Goal: Transaction & Acquisition: Book appointment/travel/reservation

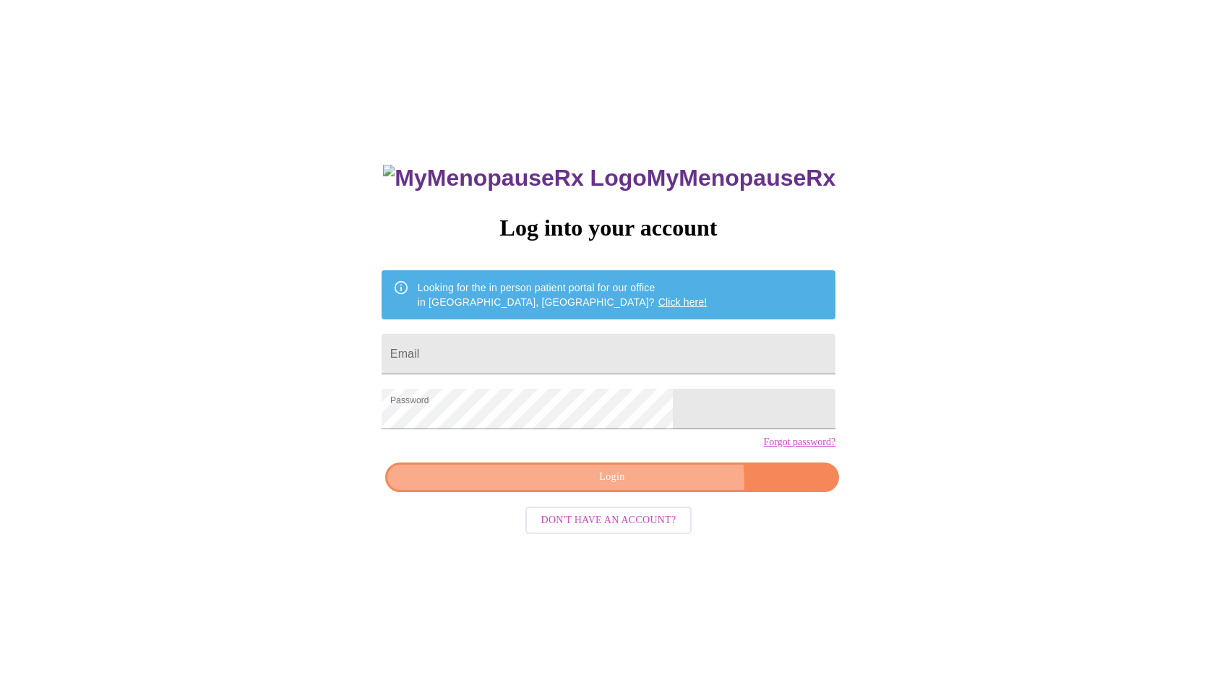
click at [646, 487] on span "Login" at bounding box center [612, 477] width 421 height 18
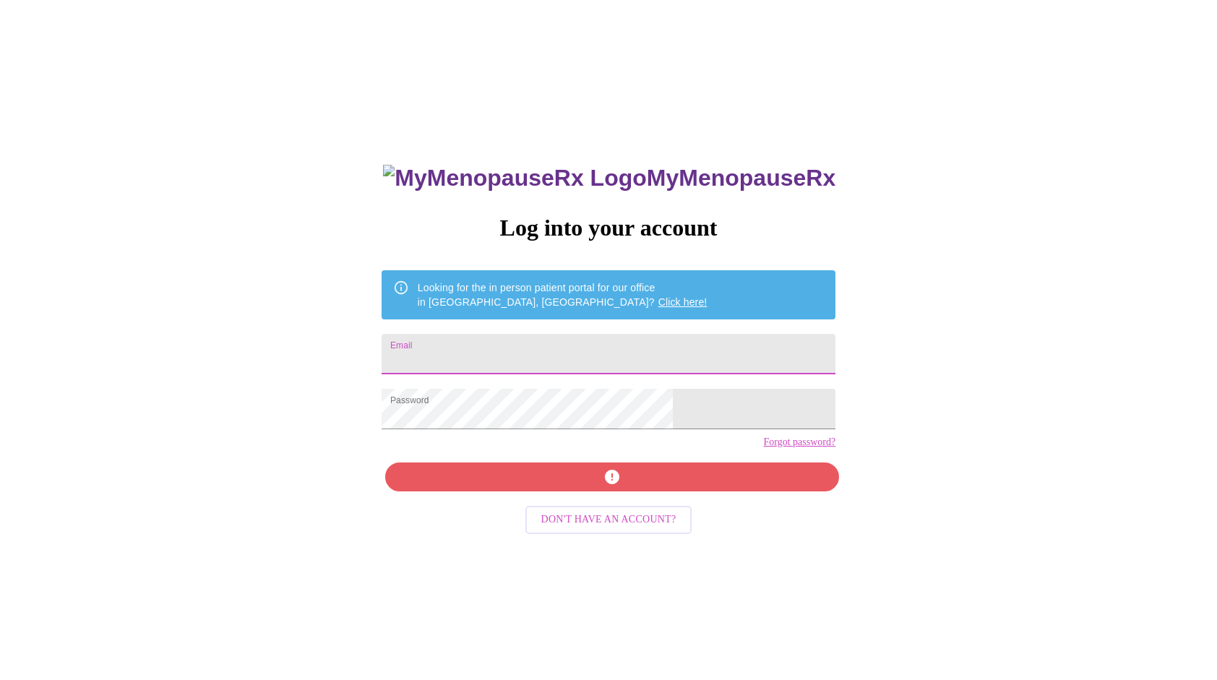
click at [617, 356] on input "Email" at bounding box center [609, 354] width 454 height 40
type input "[PERSON_NAME][EMAIL_ADDRESS][DOMAIN_NAME]"
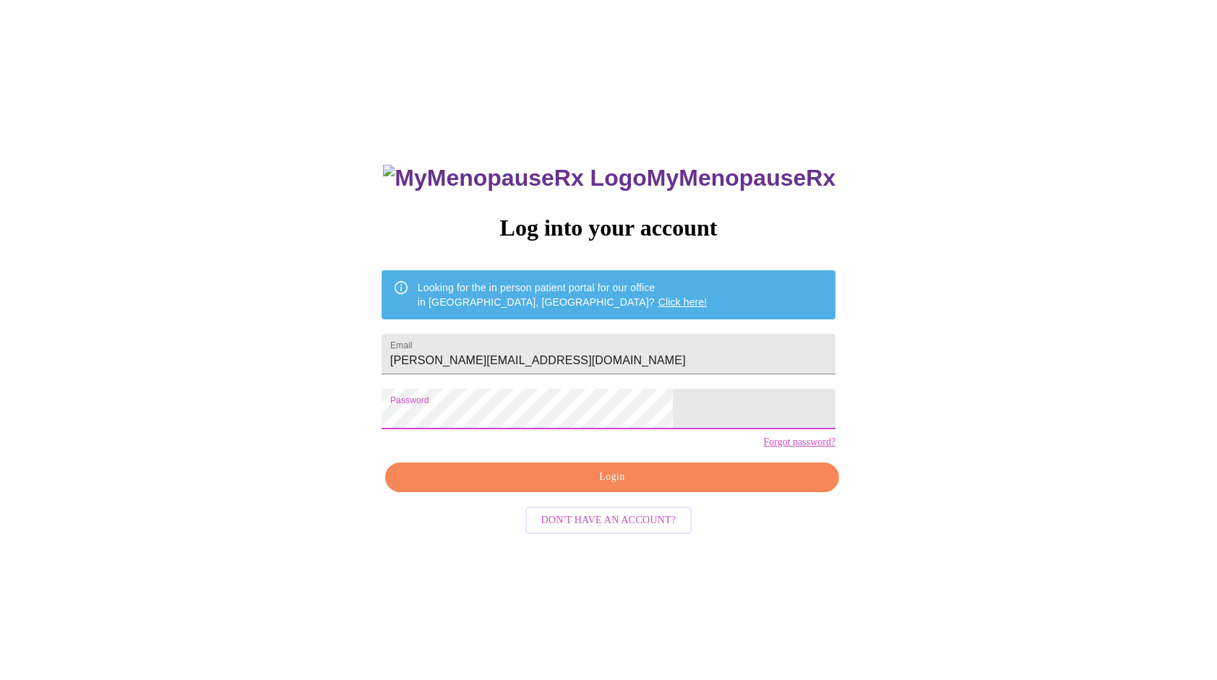
click at [802, 490] on div "MyMenopauseRx Log into your account Looking for the in person patient portal fo…" at bounding box center [609, 414] width 1206 height 816
click at [694, 487] on span "Login" at bounding box center [612, 477] width 421 height 18
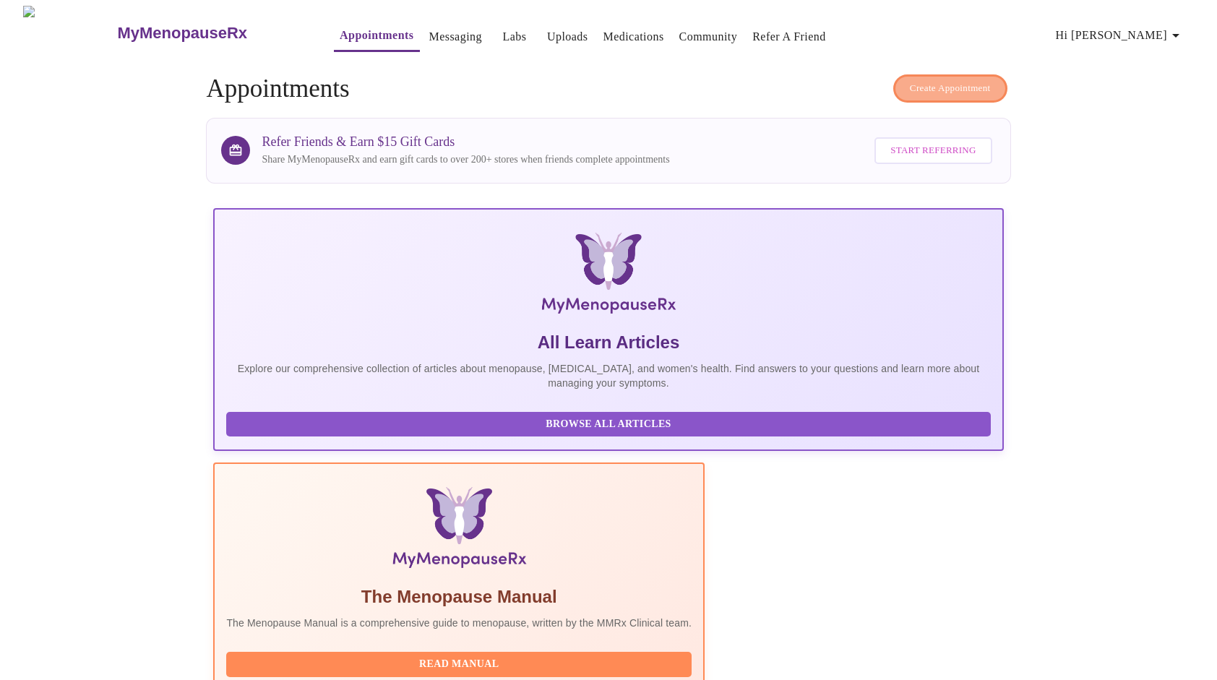
click at [948, 85] on span "Create Appointment" at bounding box center [950, 88] width 81 height 17
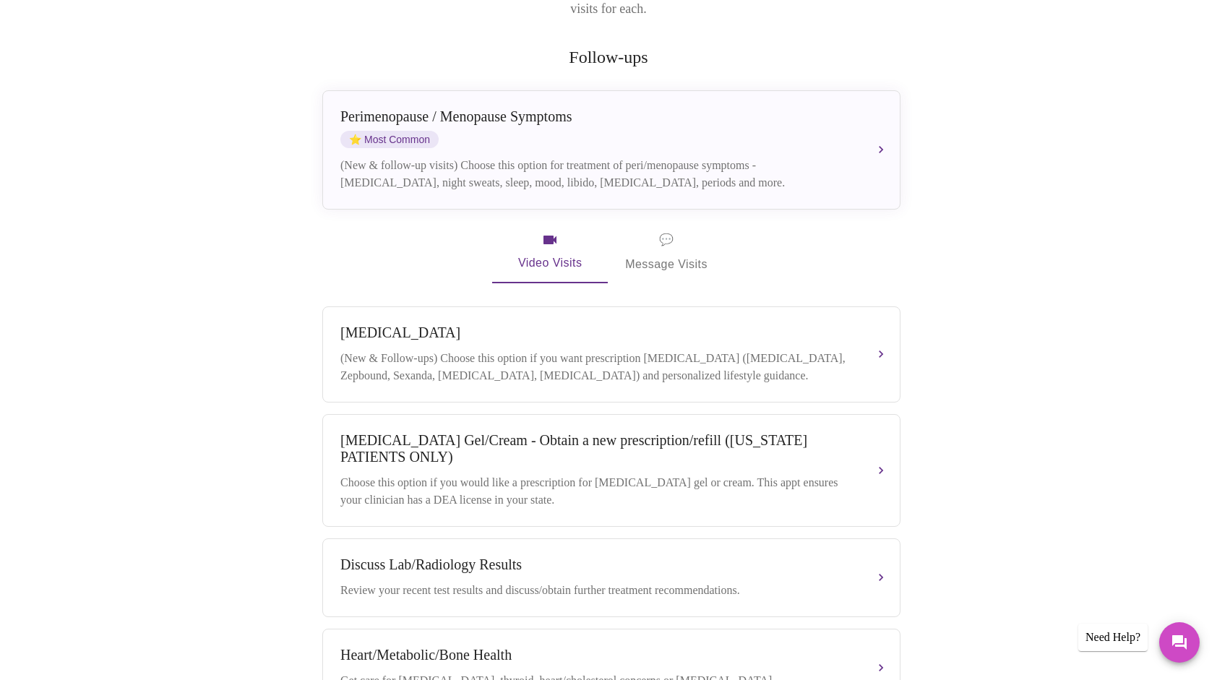
scroll to position [289, 0]
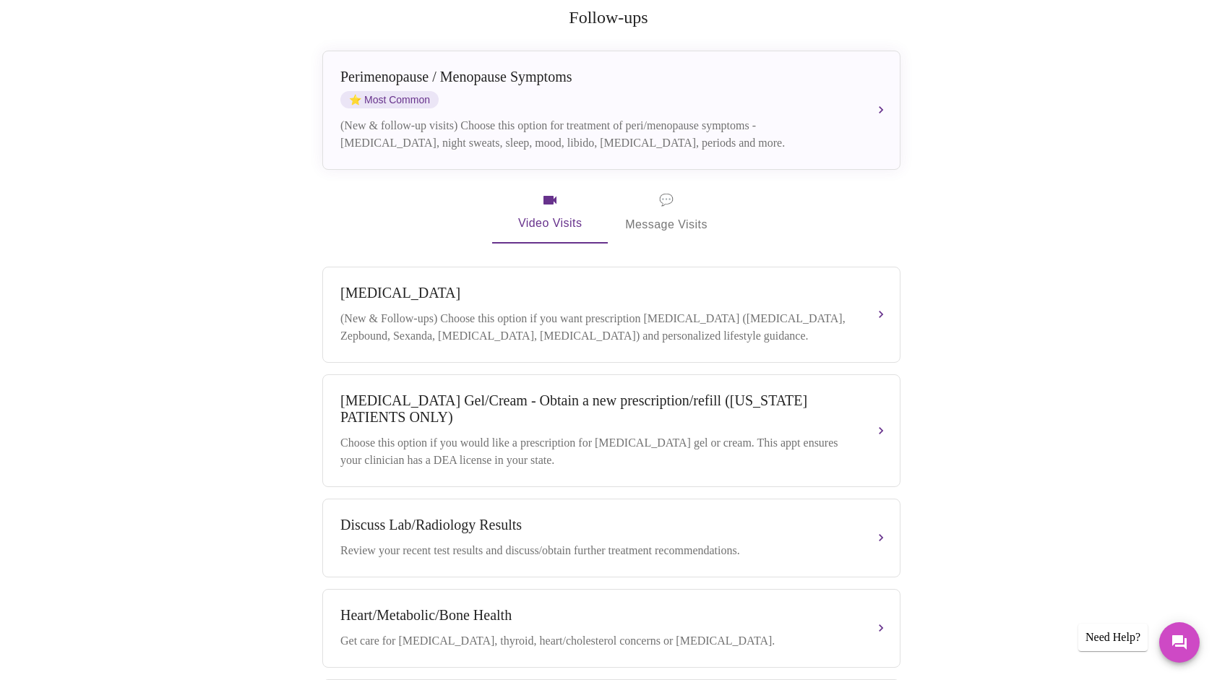
click at [438, 91] on span "⭐ Most Common" at bounding box center [389, 99] width 98 height 17
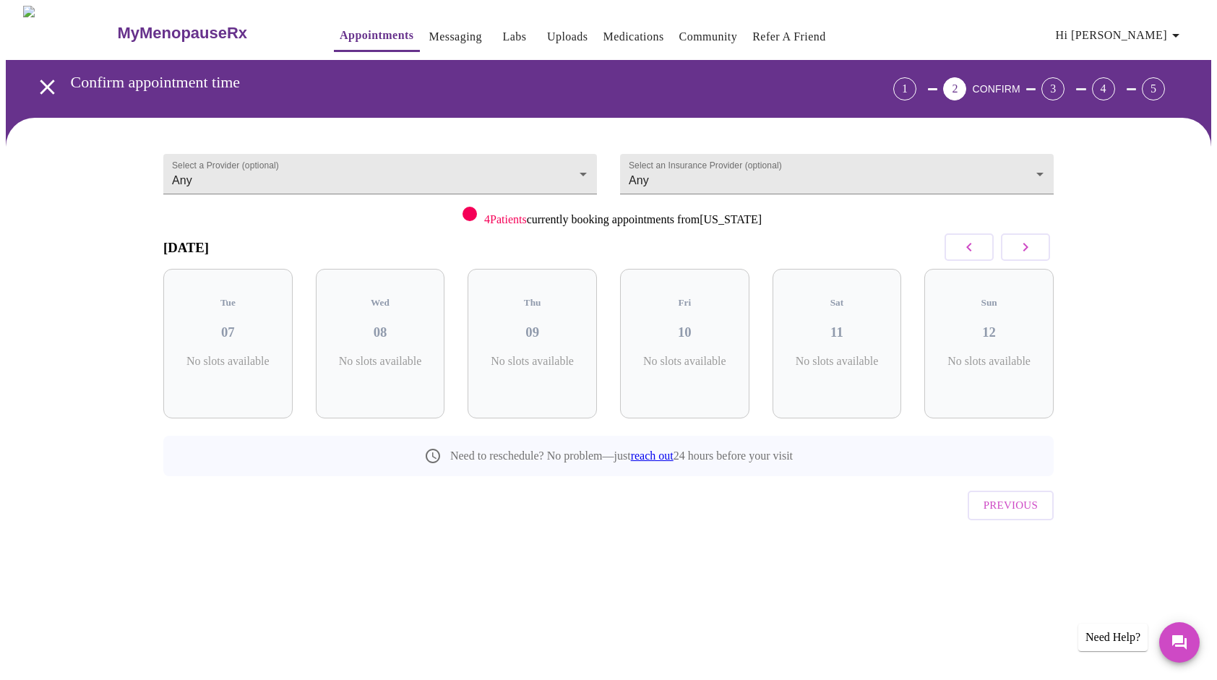
scroll to position [0, 0]
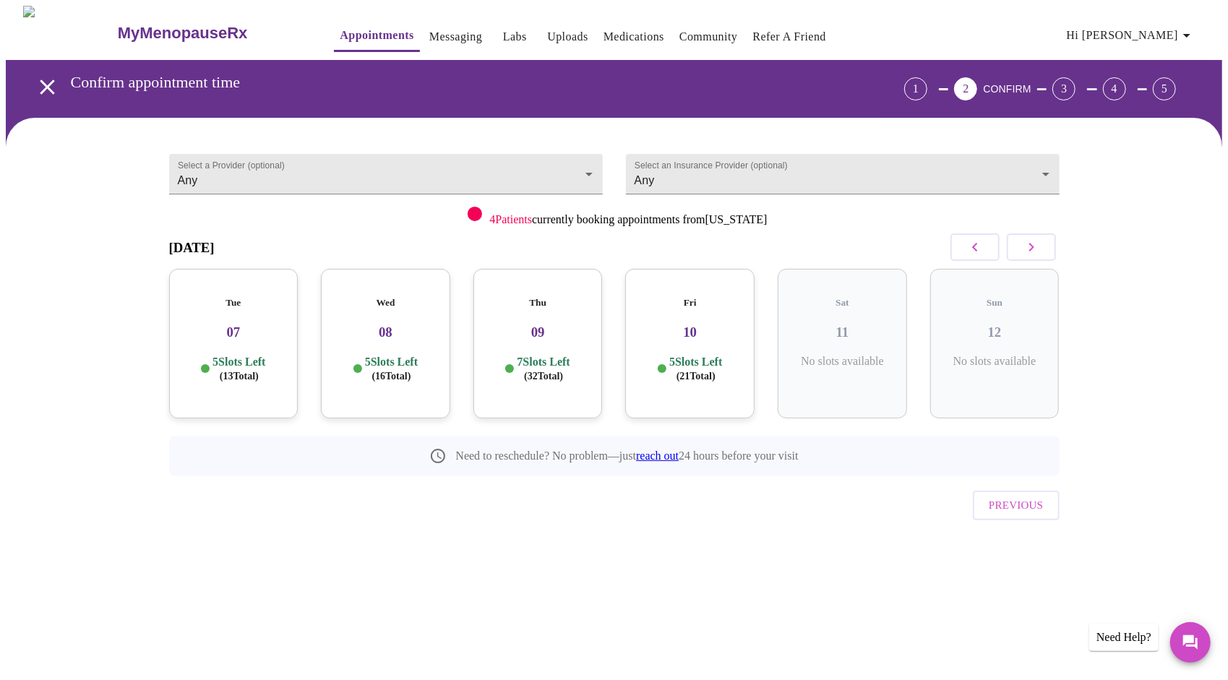
click at [724, 325] on h3 "10" at bounding box center [690, 333] width 106 height 16
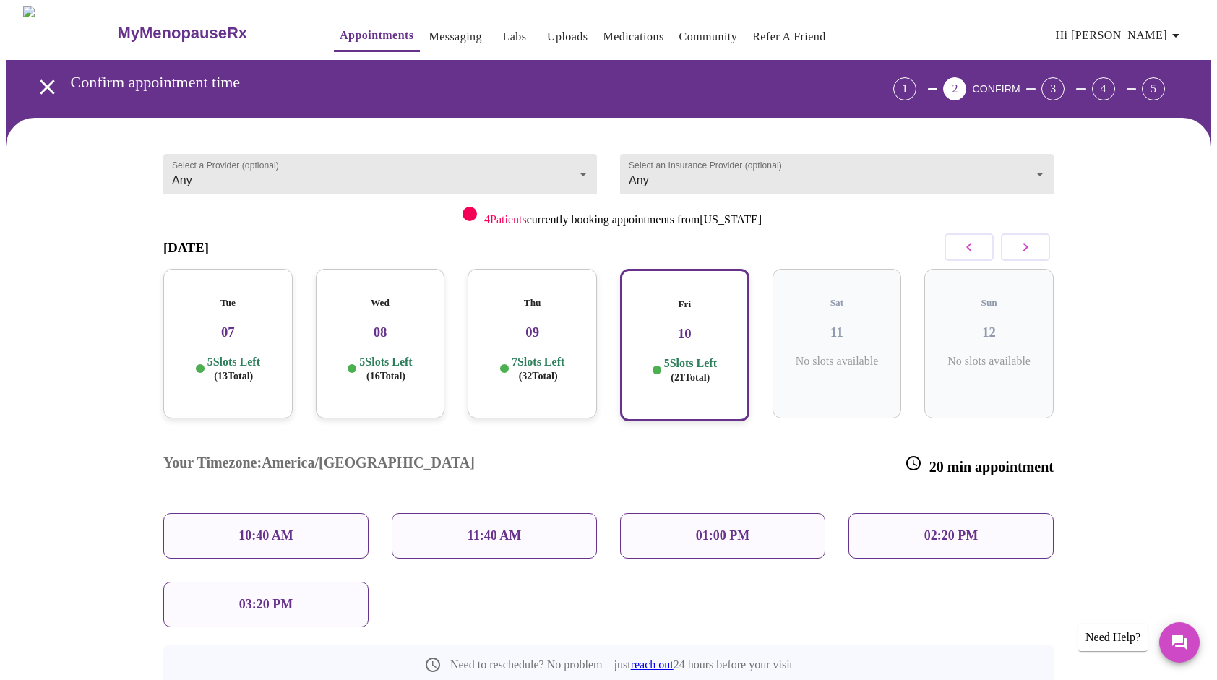
click at [340, 582] on div "03:20 PM" at bounding box center [265, 605] width 205 height 46
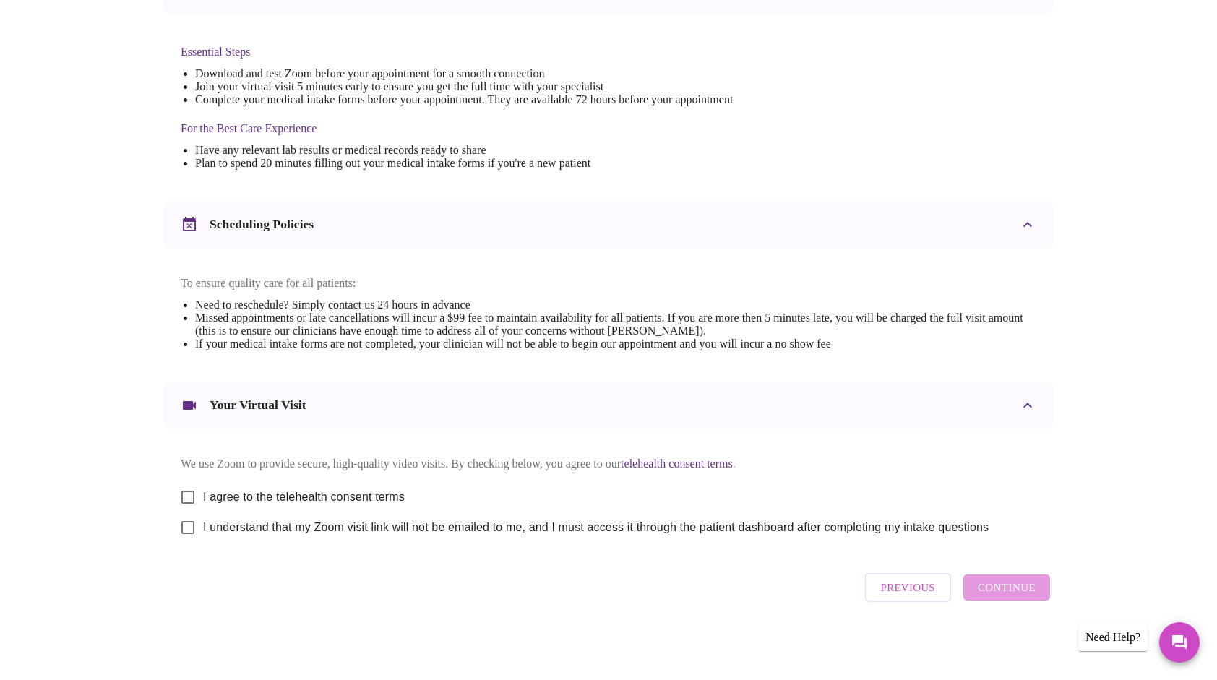
scroll to position [367, 0]
click at [191, 489] on input "I agree to the telehealth consent terms" at bounding box center [188, 497] width 30 height 30
checkbox input "true"
click at [187, 521] on input "I understand that my Zoom visit link will not be emailed to me, and I must acce…" at bounding box center [188, 528] width 30 height 30
checkbox input "true"
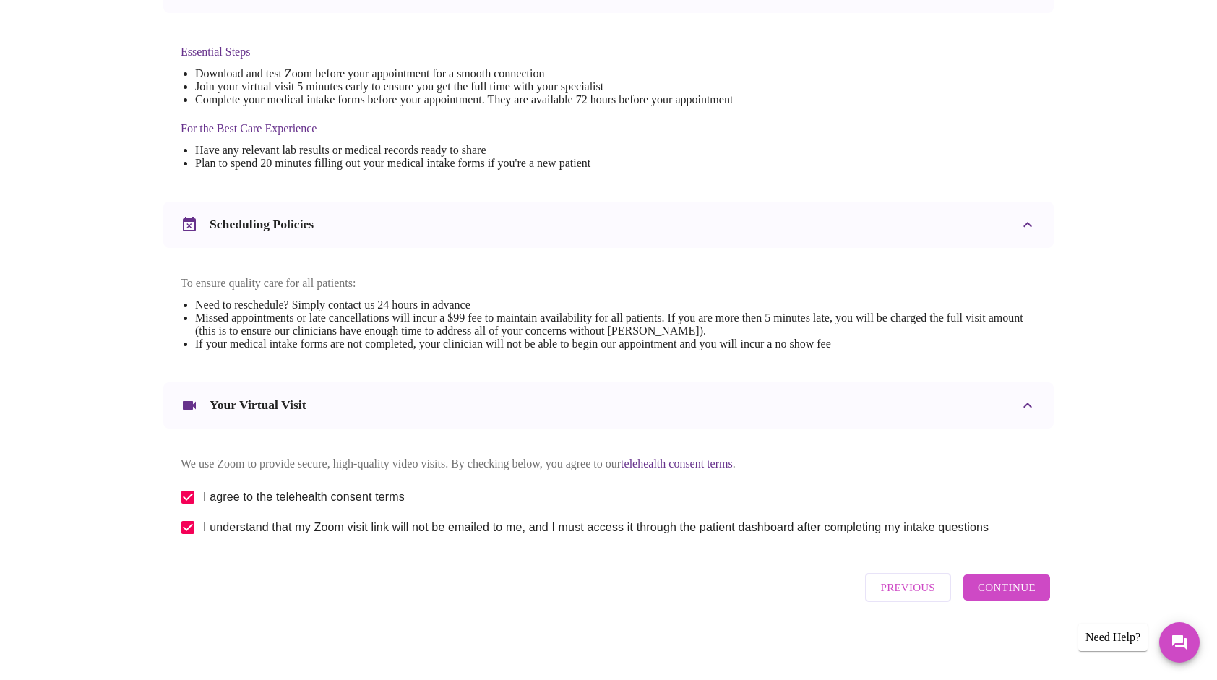
click at [1033, 593] on span "Continue" at bounding box center [1007, 587] width 58 height 19
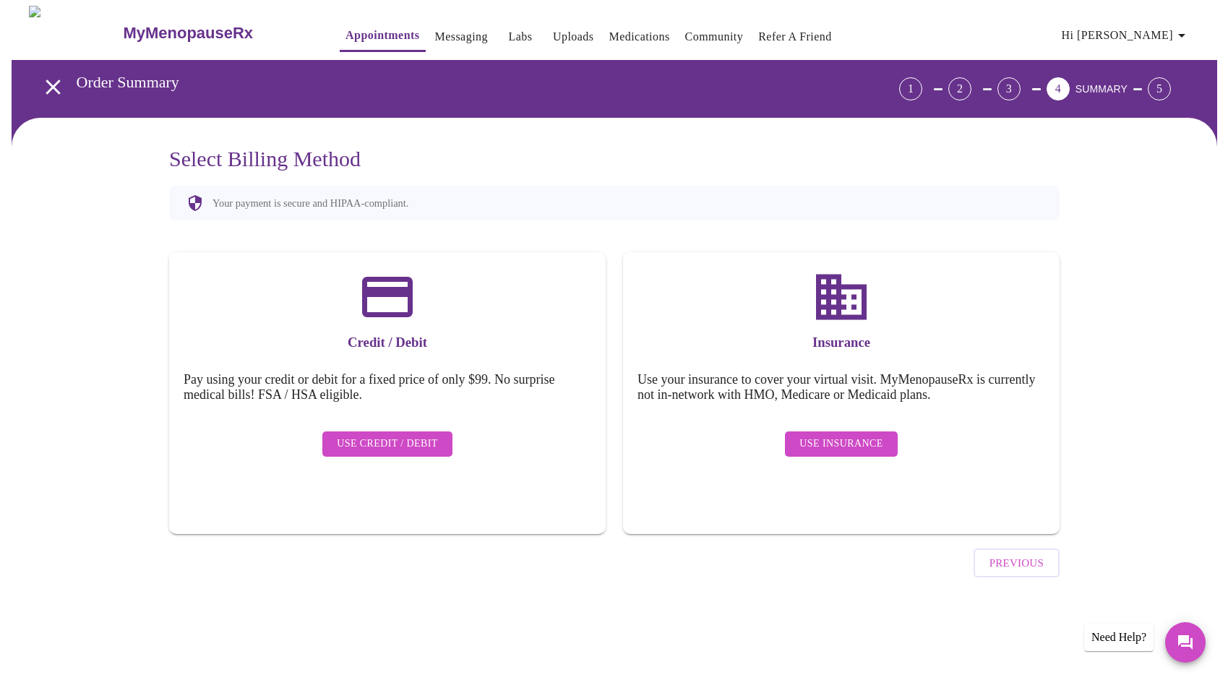
scroll to position [0, 0]
click at [420, 435] on span "Use Credit / Debit" at bounding box center [387, 444] width 101 height 18
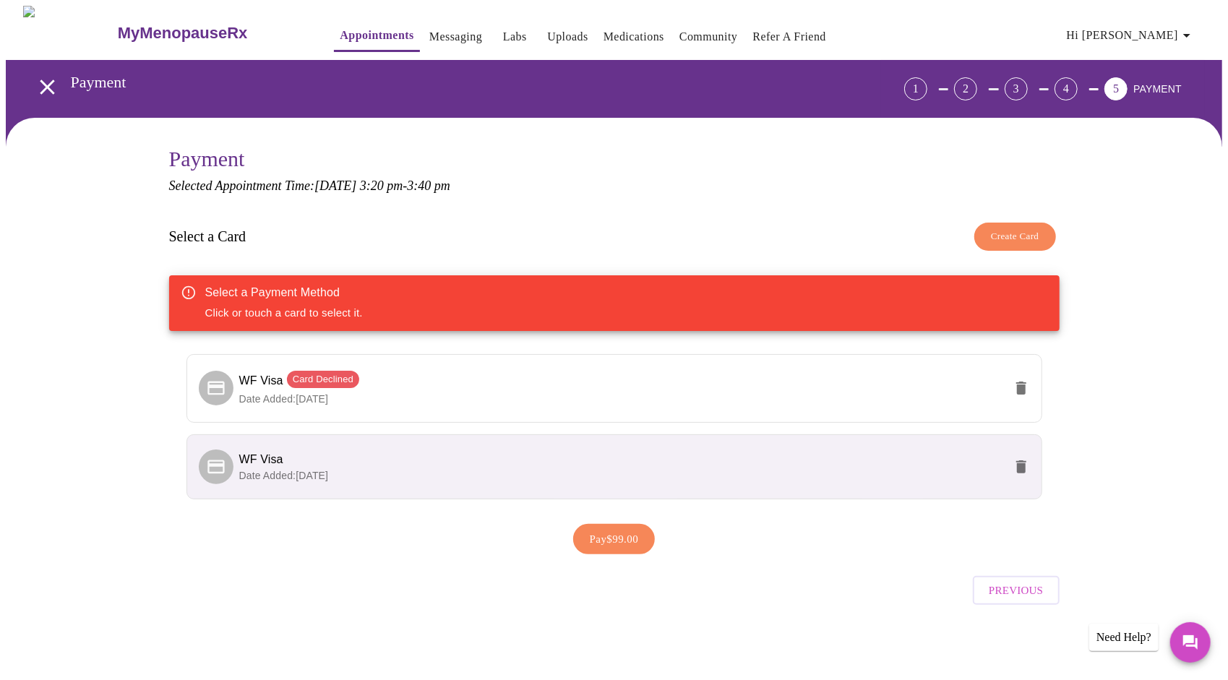
click at [523, 447] on li "WF Visa Date Added: [DATE]" at bounding box center [615, 466] width 856 height 65
